Goal: Task Accomplishment & Management: Complete application form

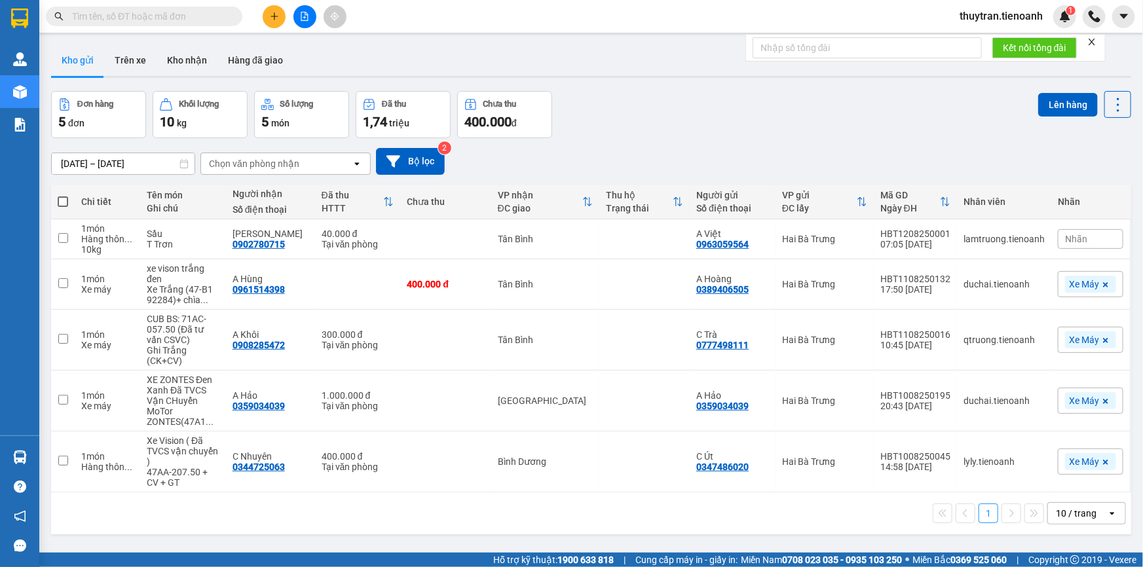
click at [147, 15] on input "text" at bounding box center [149, 16] width 155 height 14
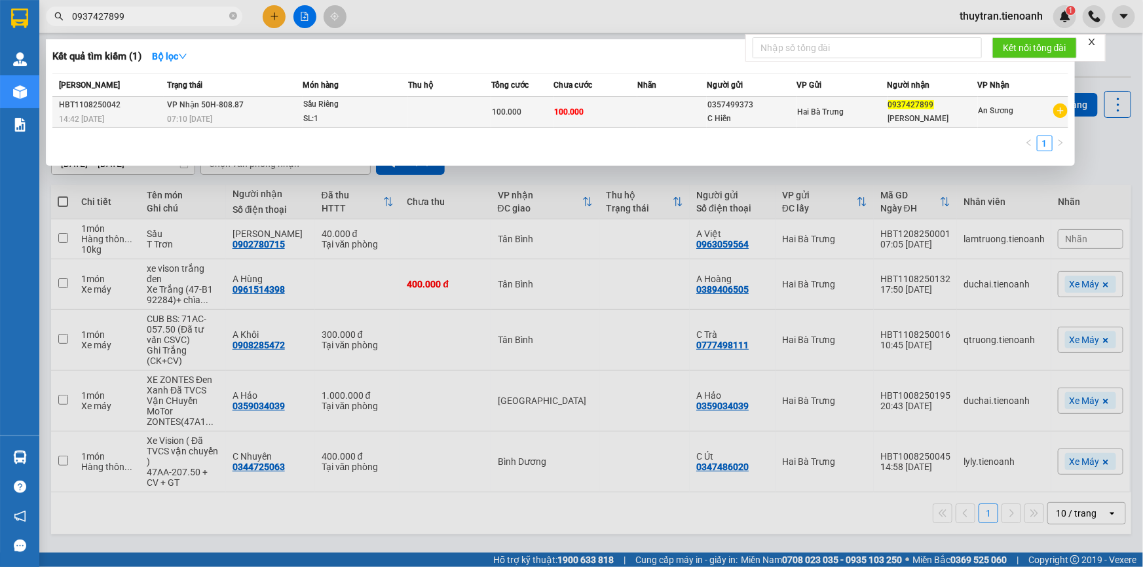
type input "0937427899"
click at [263, 109] on td "VP Nhận 50H-808.87 07:10 - 12/08" at bounding box center [233, 112] width 139 height 31
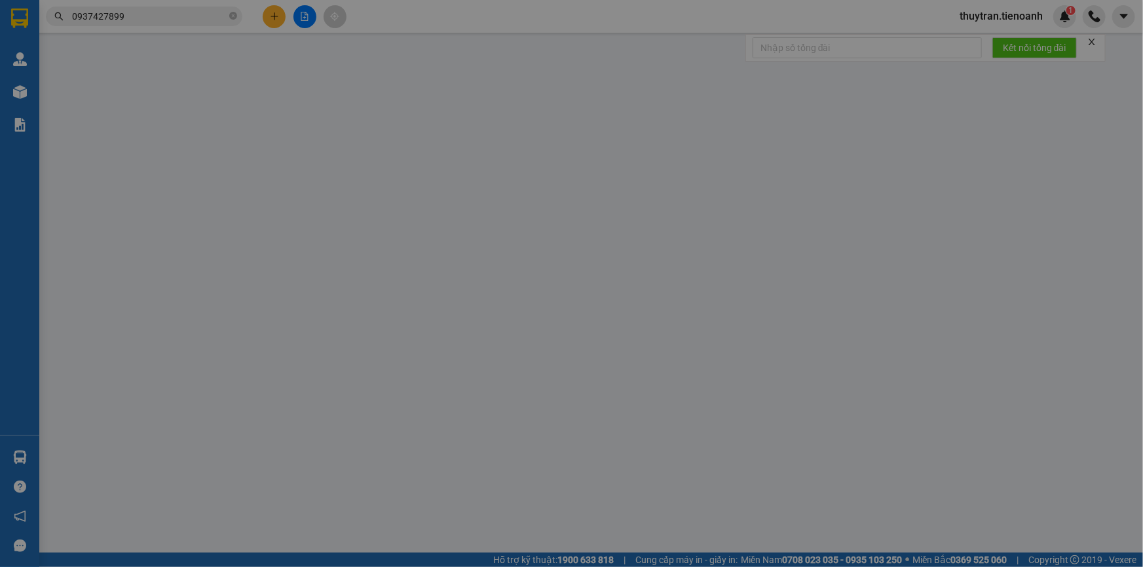
type input "0937427899"
type input "C Phương"
type input "0357499373"
type input "C Hiền"
type input "100.000"
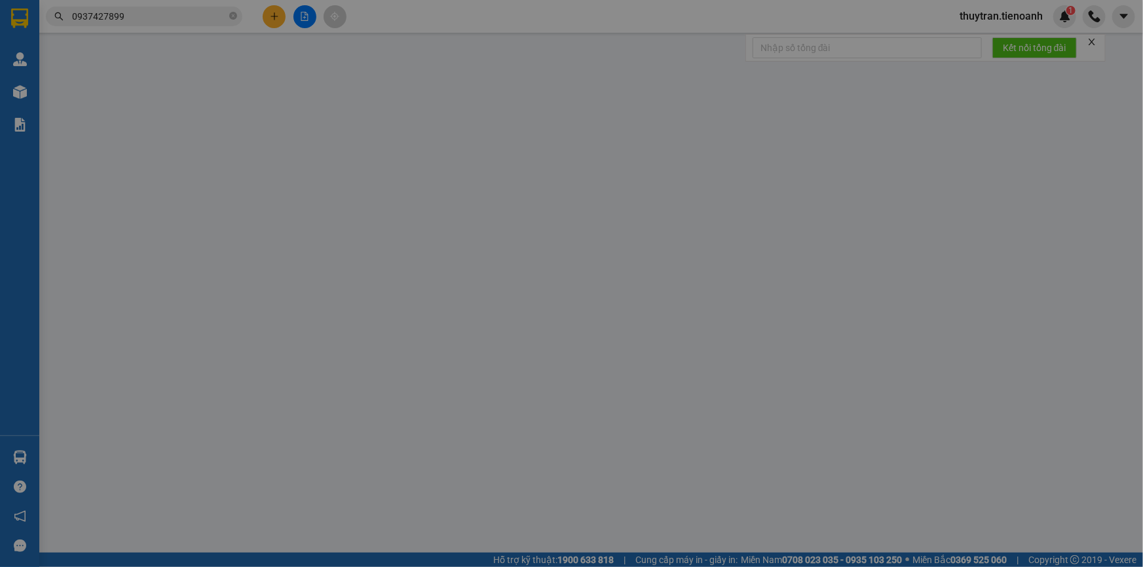
type input "100.000"
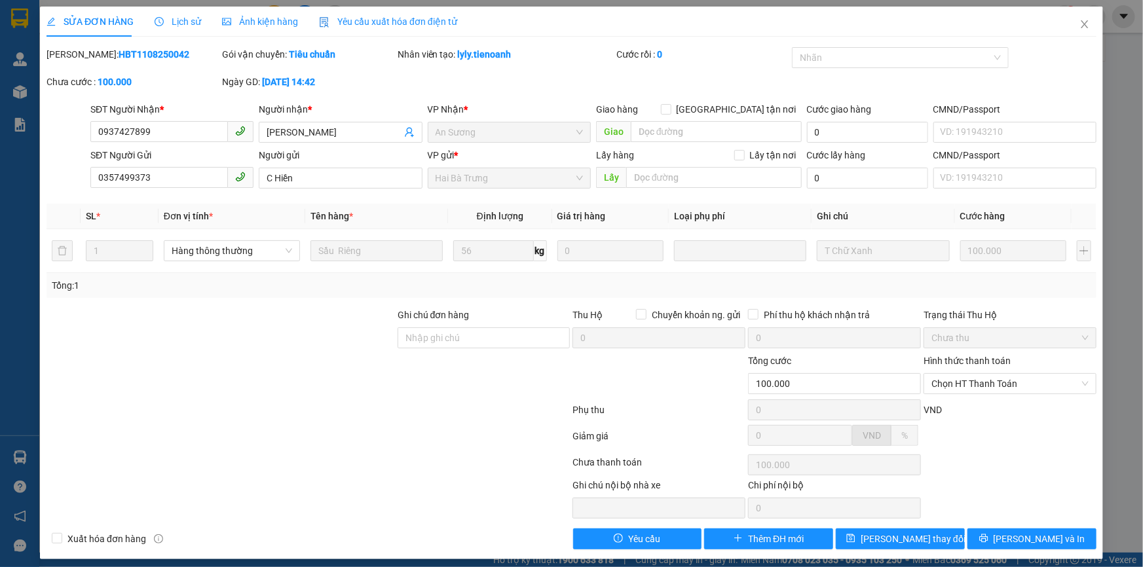
click at [171, 18] on span "Lịch sử" at bounding box center [178, 21] width 46 height 10
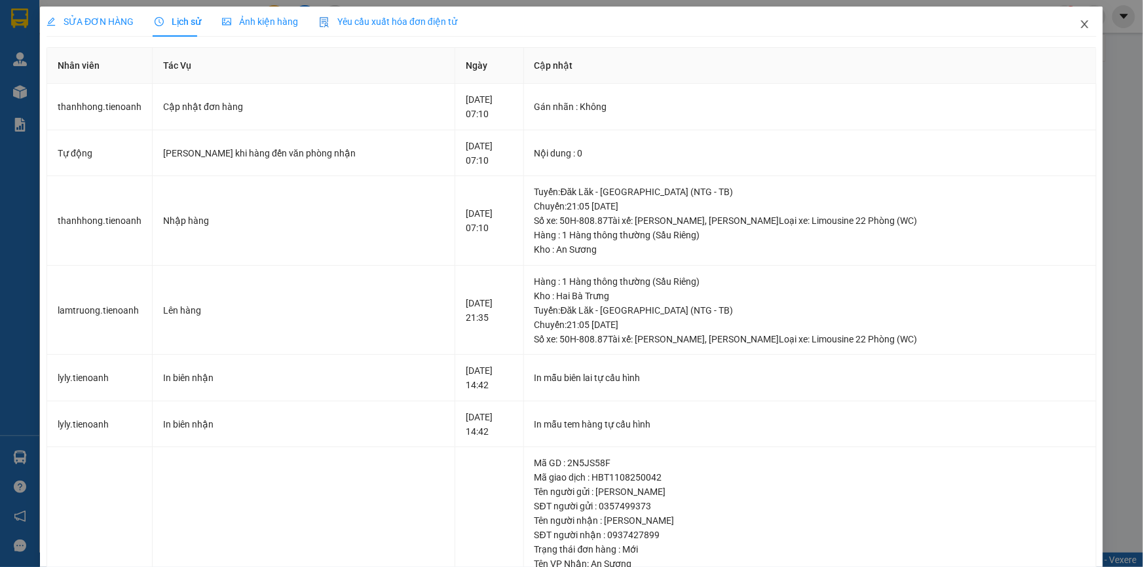
click at [1081, 26] on icon "close" at bounding box center [1084, 24] width 7 height 8
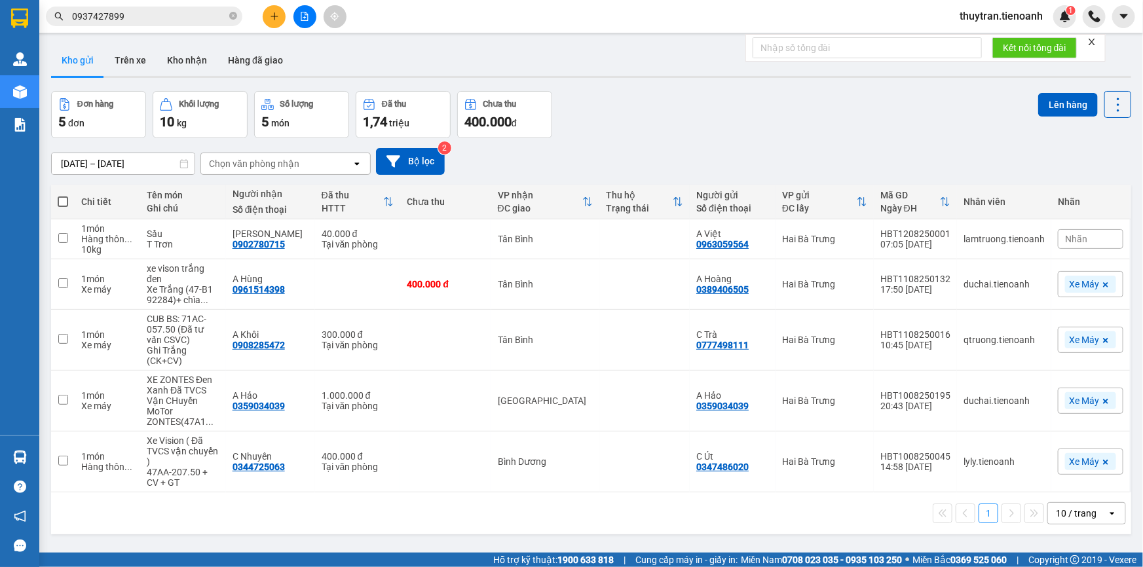
click at [158, 12] on input "0937427899" at bounding box center [149, 16] width 155 height 14
